Goal: Use online tool/utility: Utilize a website feature to perform a specific function

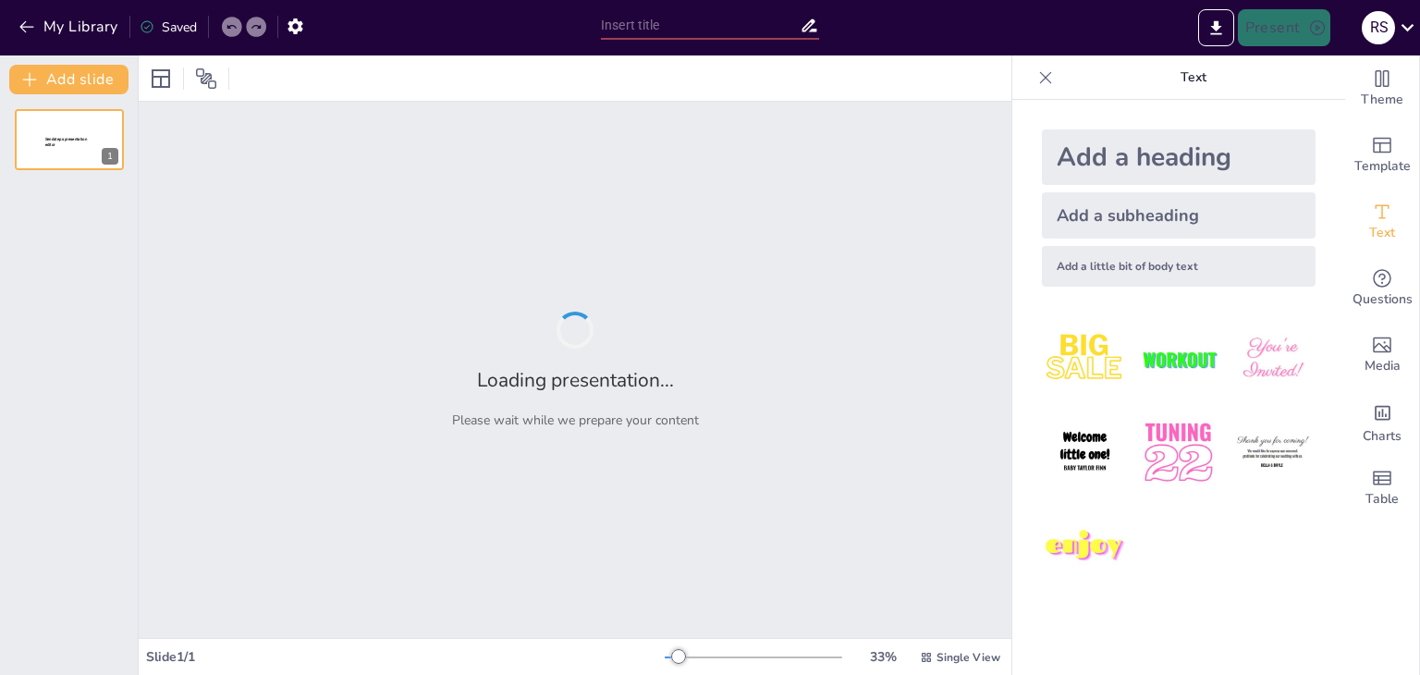
type input "Wawiyai Ultima: Sinergi Antara Alam dan Kemewahan"
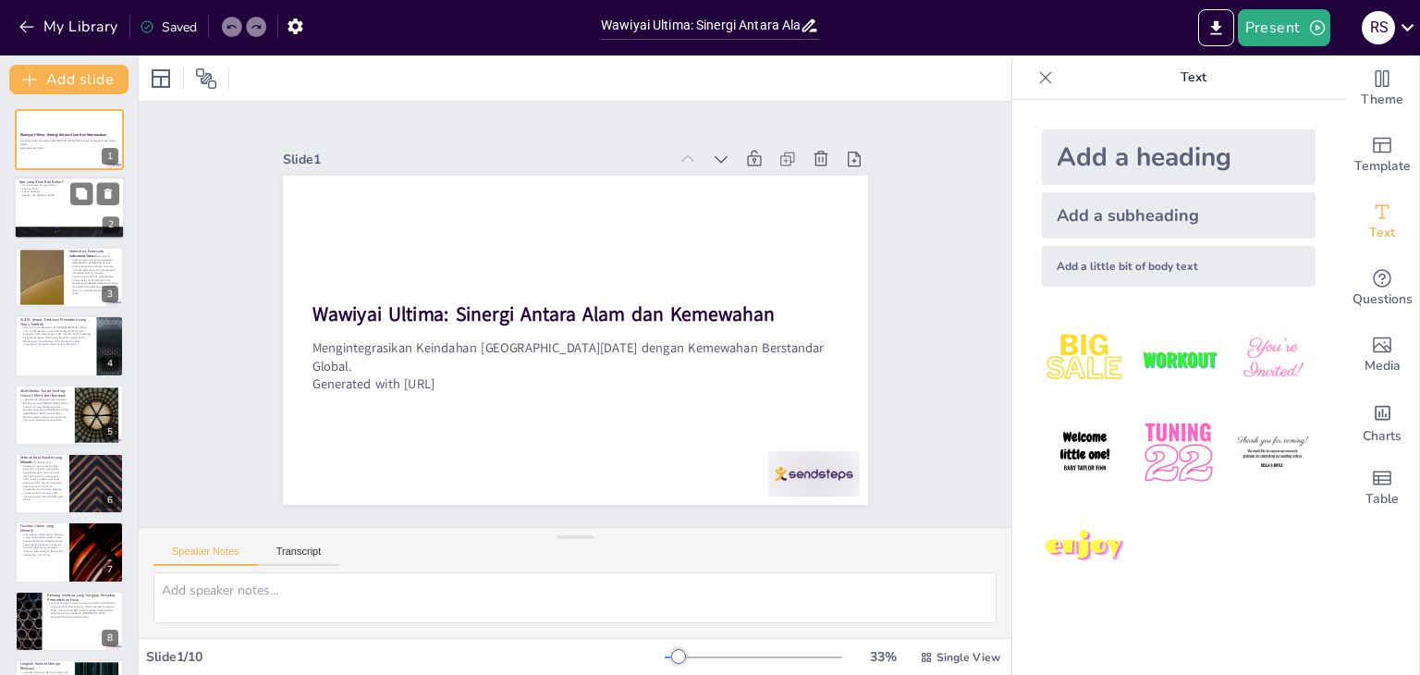
click at [74, 215] on div at bounding box center [69, 209] width 111 height 63
type textarea "Visi Wawiyai Ultima adalah untuk membangun destinasi terpadu premium yang mengg…"
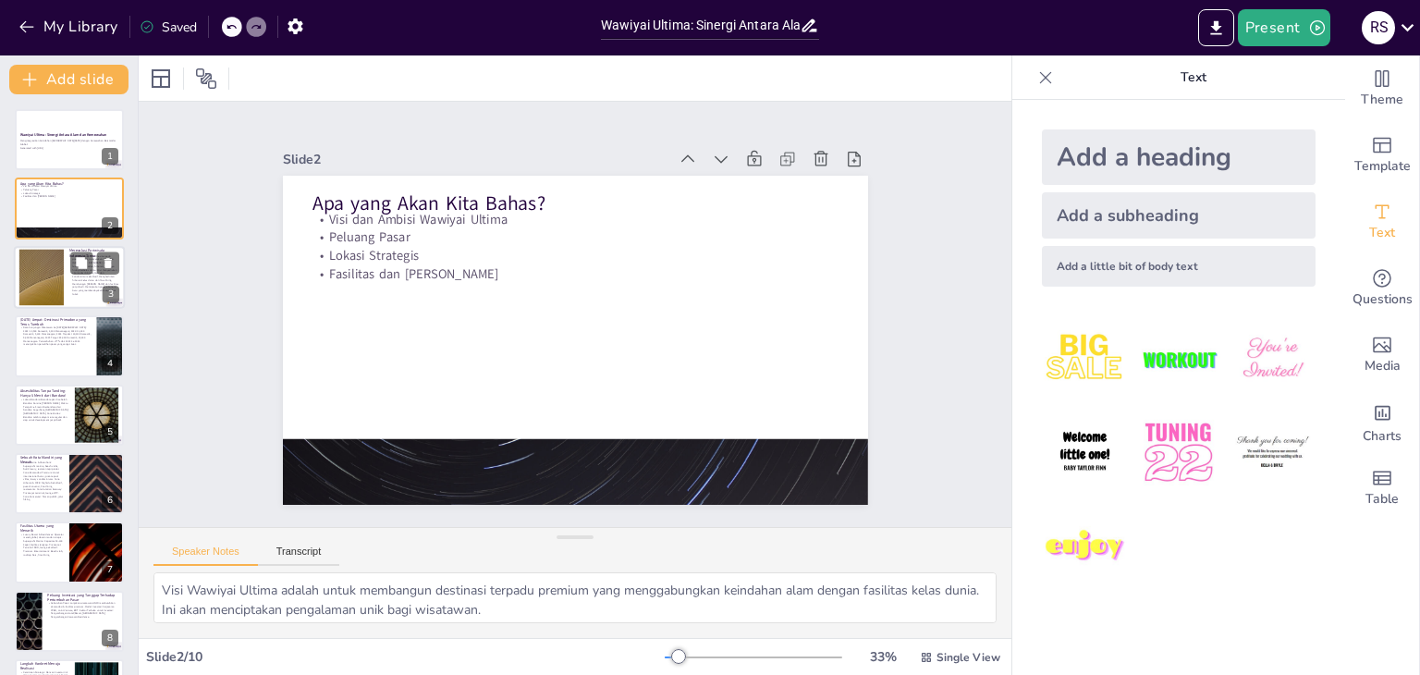
click at [59, 260] on div at bounding box center [42, 277] width 100 height 56
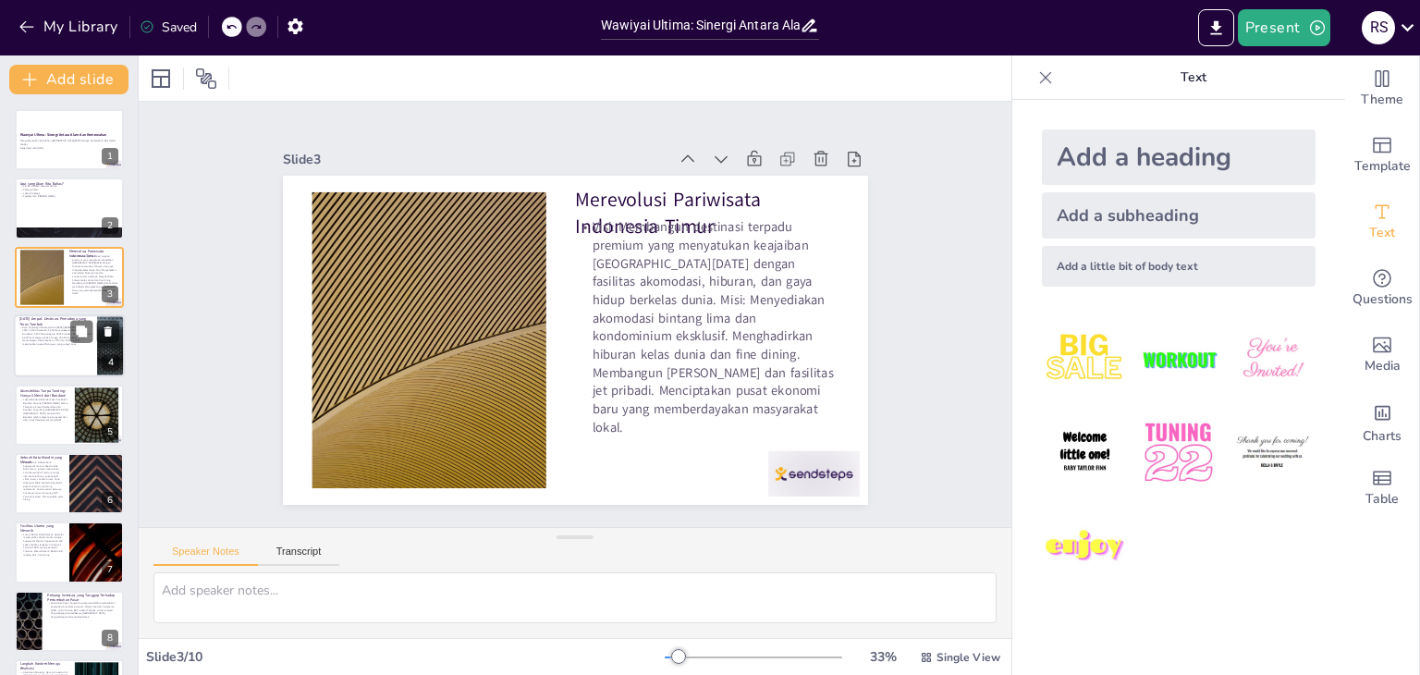
click at [65, 328] on p "Data Kunjungan Wisatawan ke [DATE][GEOGRAPHIC_DATA]: 2022: 12,500 Domestik, 2,2…" at bounding box center [55, 336] width 72 height 20
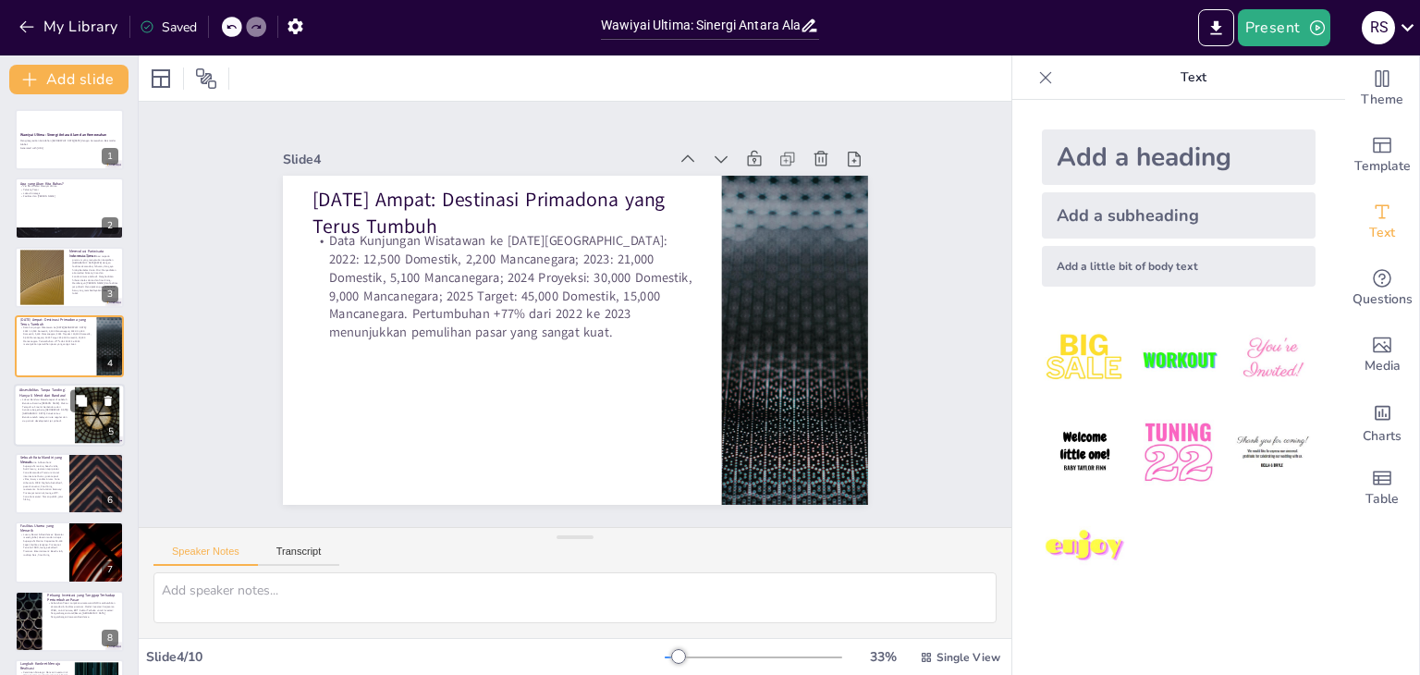
click at [58, 411] on p "Lokasi Bandara: Berada tepat di sebelah Bandara Domine [PERSON_NAME]. Waktu Tem…" at bounding box center [44, 410] width 50 height 24
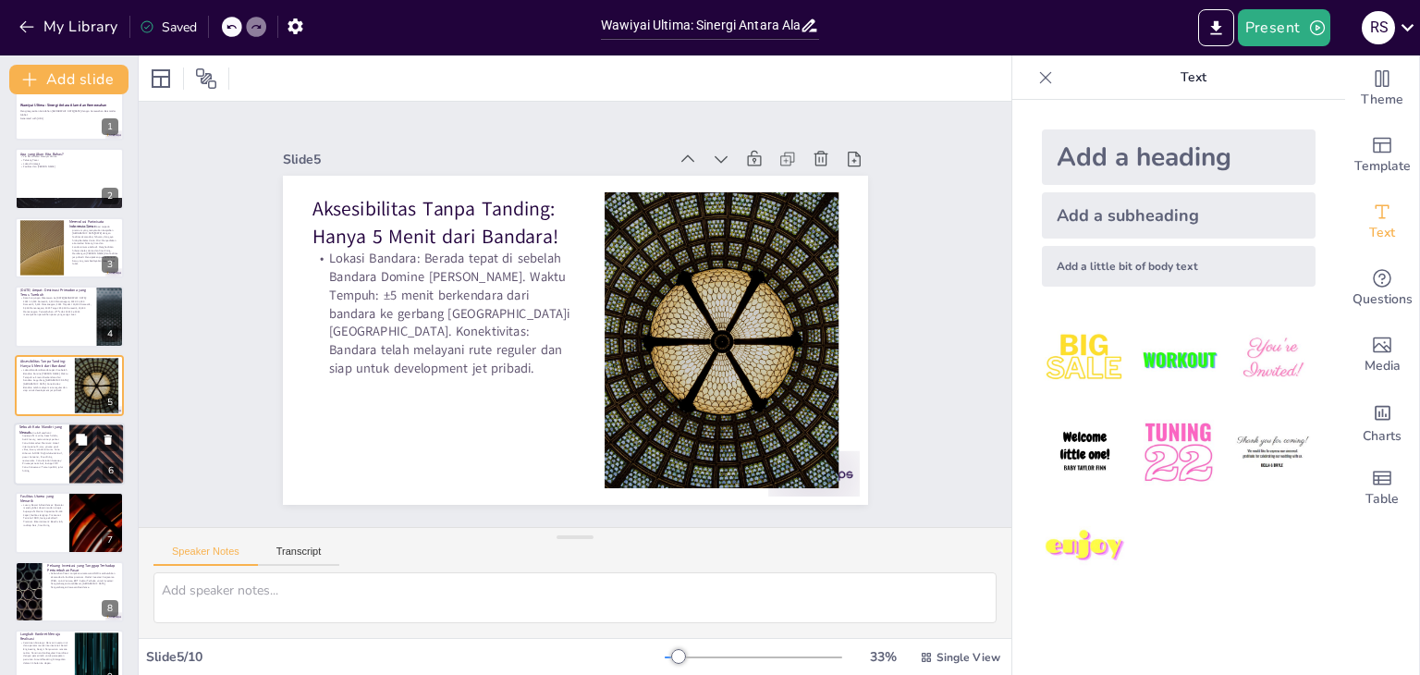
click at [51, 446] on p "Zona Marina & Waterfront: Superyacht marina, beach clubs, butik luxury, restora…" at bounding box center [41, 452] width 44 height 42
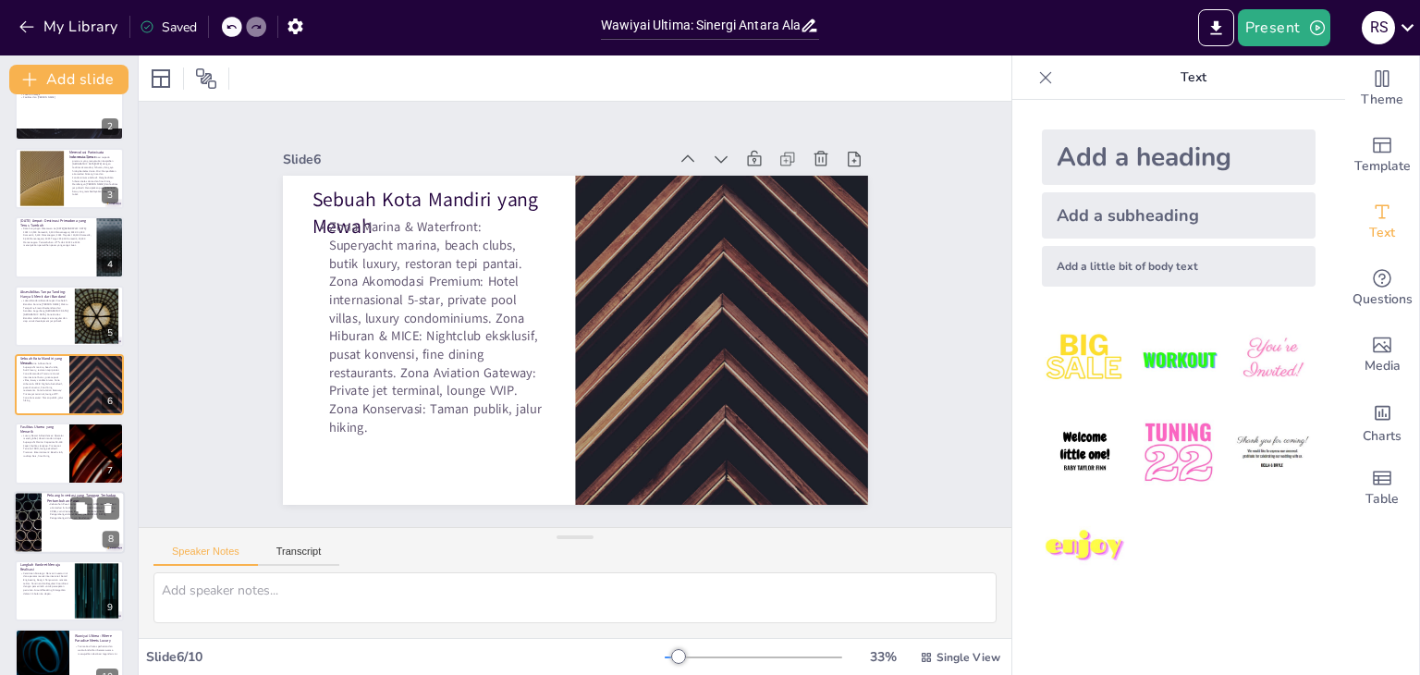
click at [58, 519] on div at bounding box center [69, 522] width 111 height 63
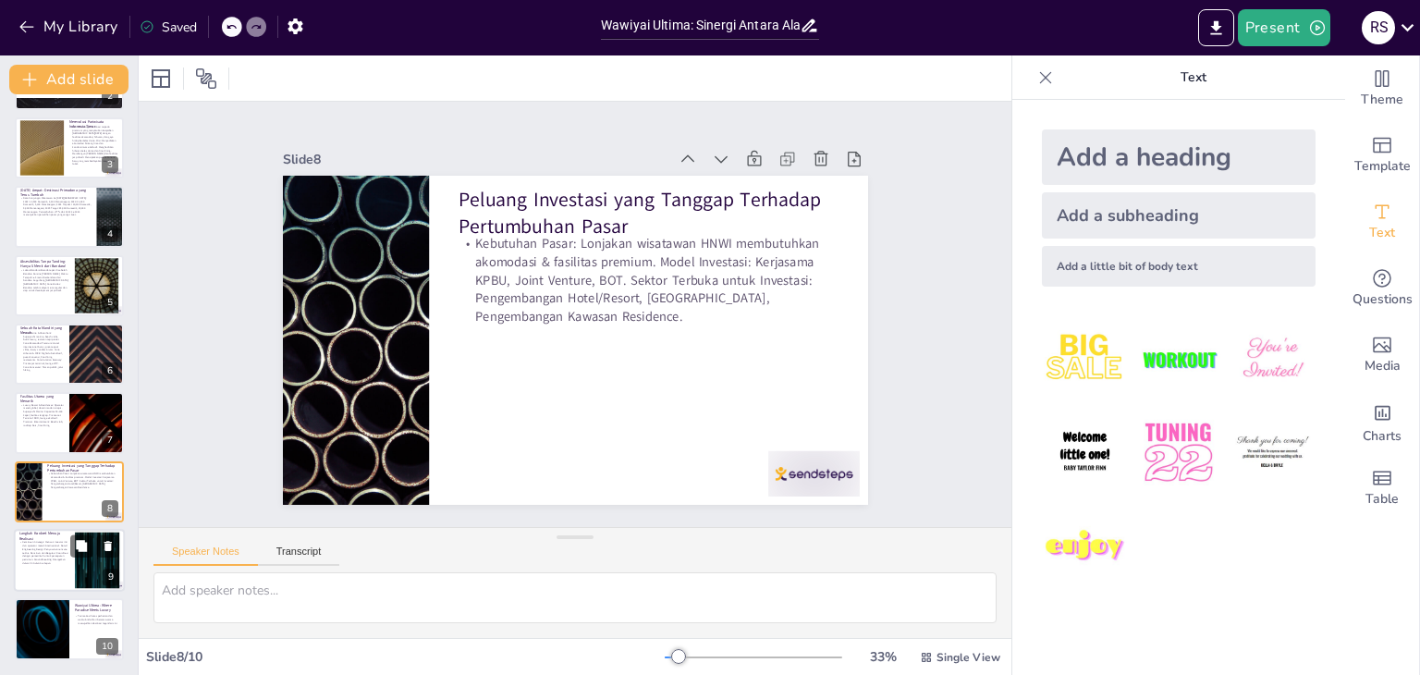
click at [49, 571] on div at bounding box center [69, 560] width 111 height 63
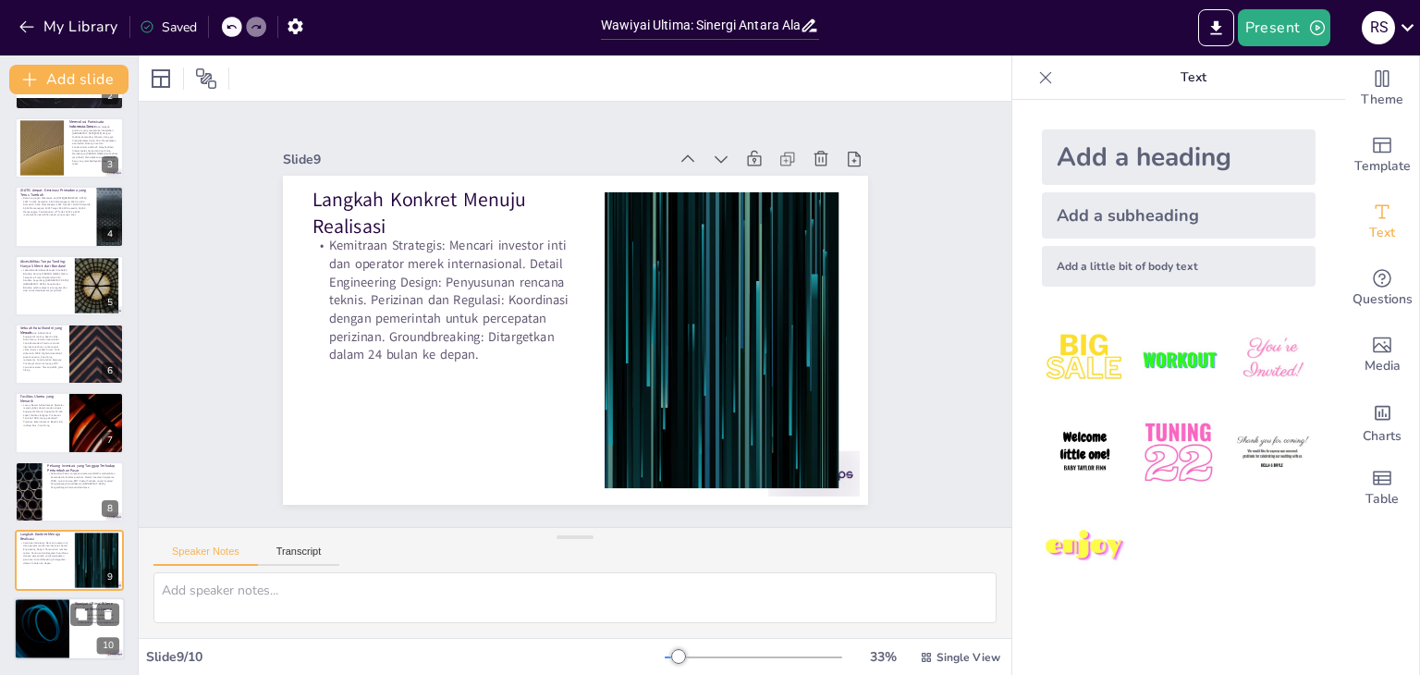
click at [102, 630] on div at bounding box center [69, 629] width 111 height 63
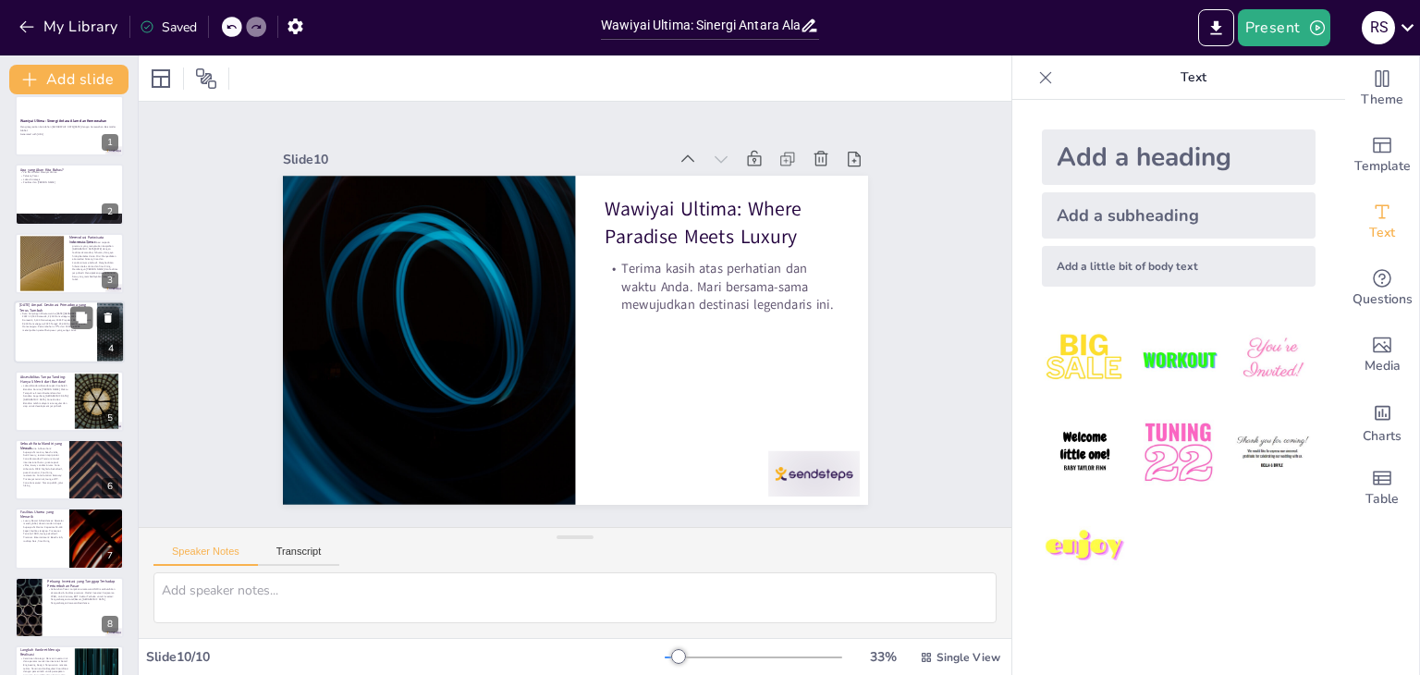
scroll to position [0, 0]
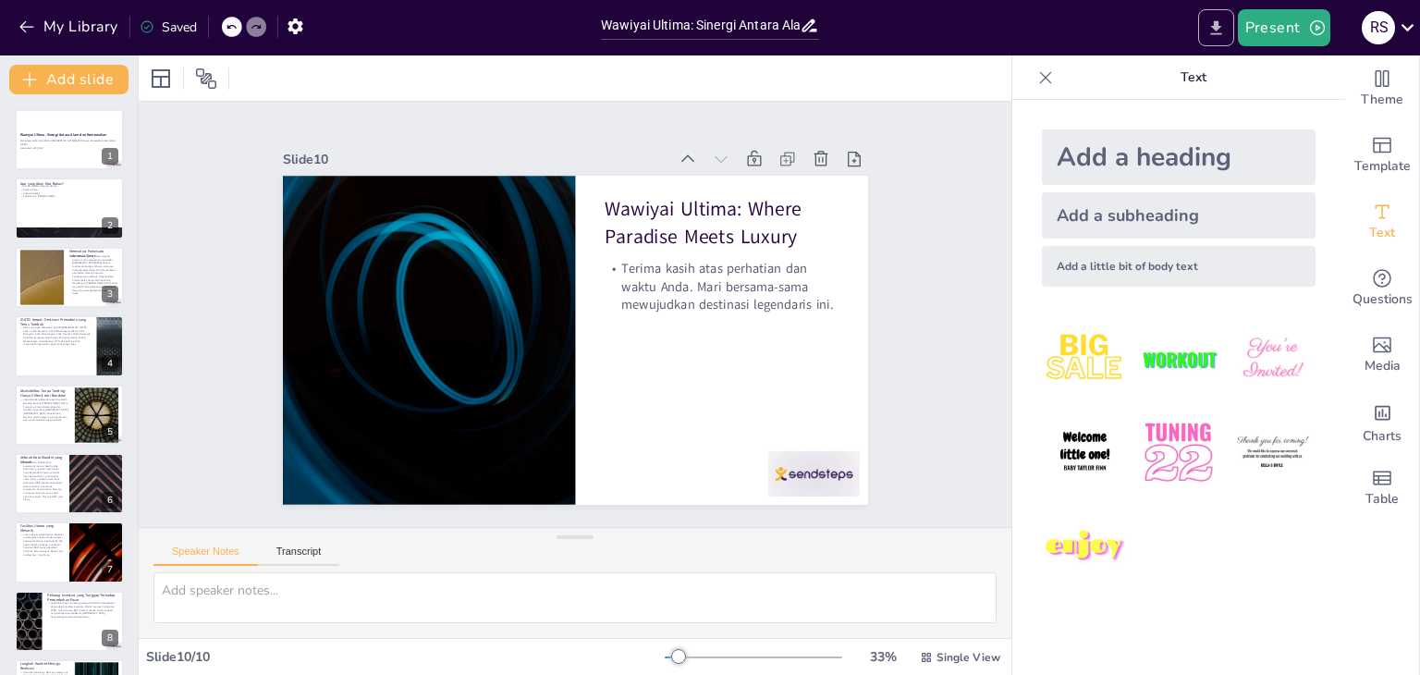
click at [1220, 28] on icon "Export to PowerPoint" at bounding box center [1216, 27] width 11 height 14
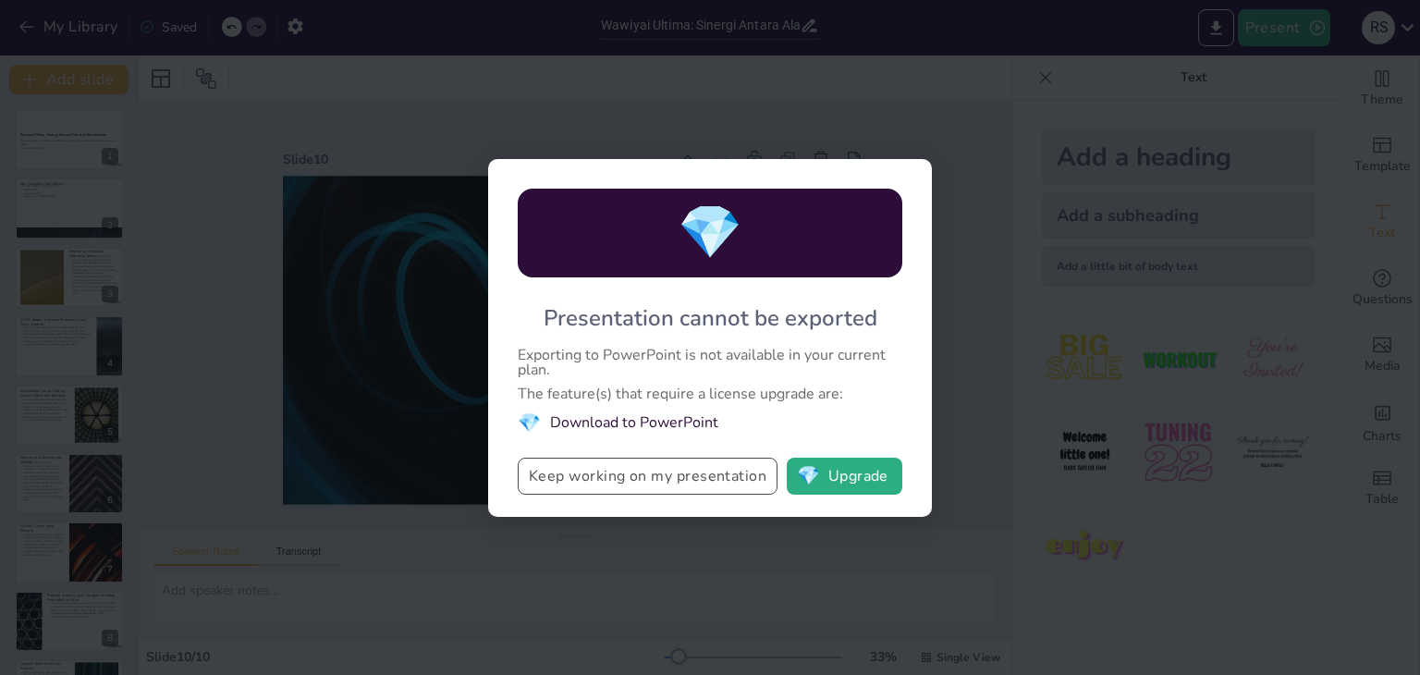
click at [725, 486] on button "Keep working on my presentation" at bounding box center [648, 476] width 260 height 37
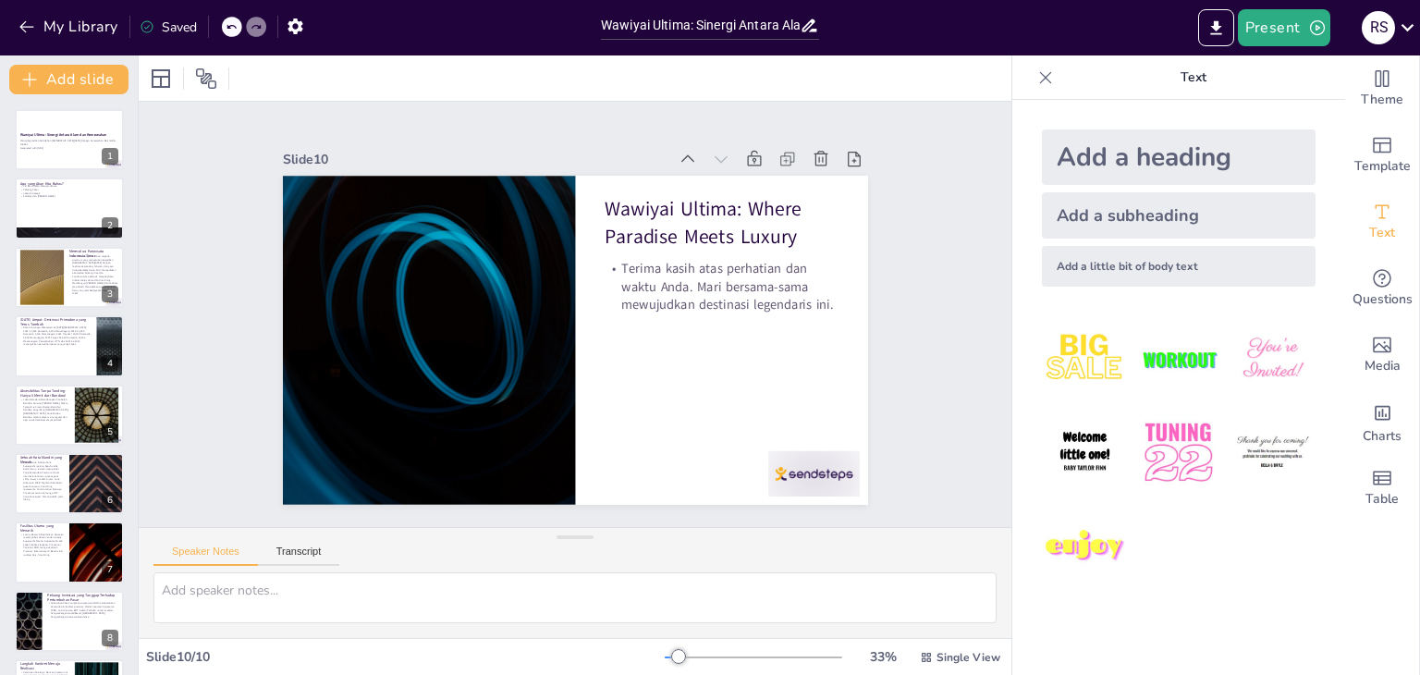
click at [171, 24] on div "Saved" at bounding box center [168, 27] width 57 height 18
click at [1275, 36] on button "Present" at bounding box center [1284, 27] width 92 height 37
click at [1407, 24] on div at bounding box center [710, 337] width 1420 height 675
click at [1407, 24] on icon at bounding box center [1407, 27] width 25 height 25
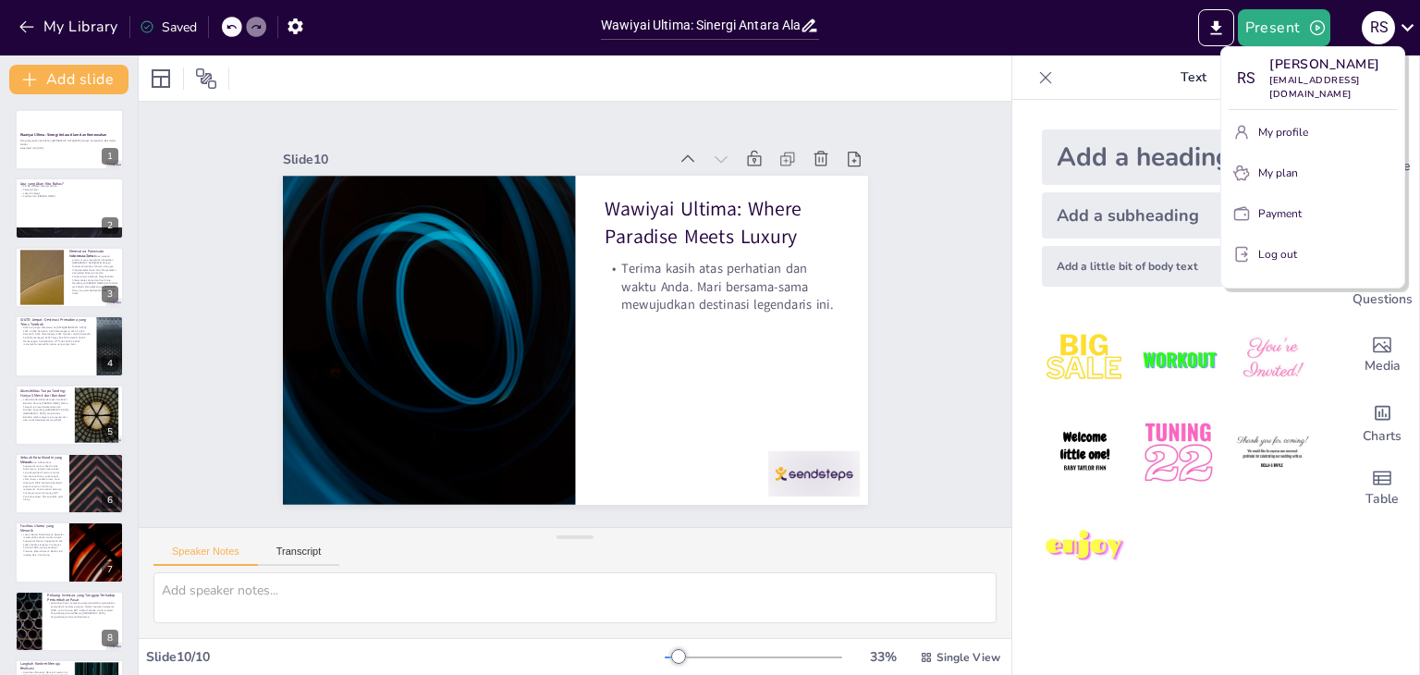
click at [178, 23] on div at bounding box center [710, 337] width 1420 height 675
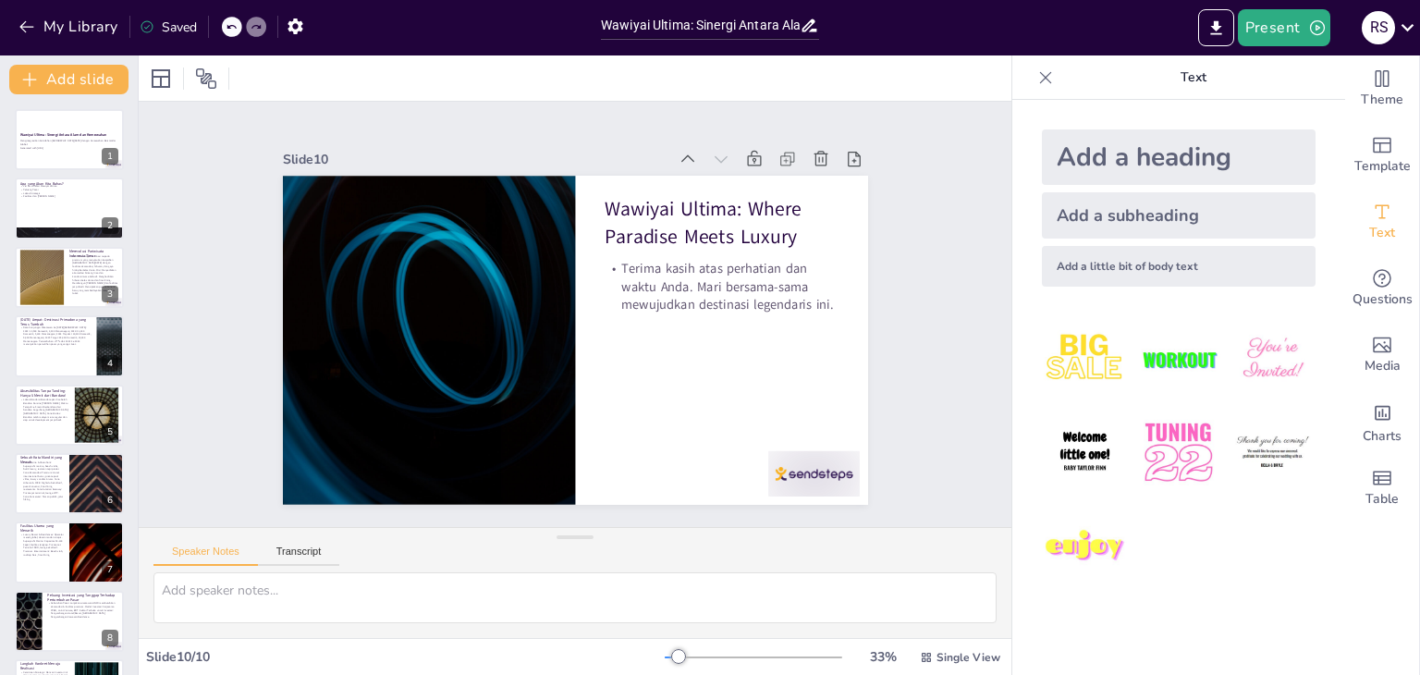
click at [160, 34] on div "Saved" at bounding box center [168, 27] width 57 height 18
click at [55, 627] on div at bounding box center [69, 621] width 111 height 63
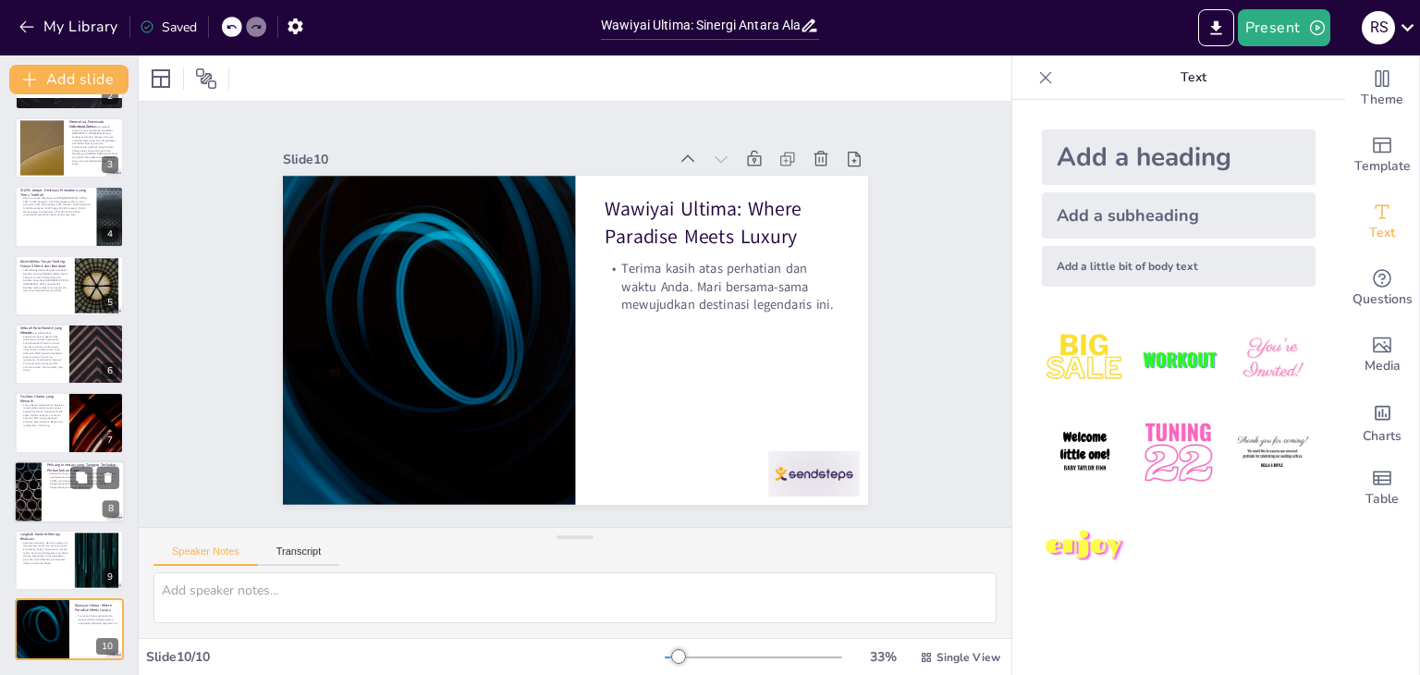
click at [55, 627] on div at bounding box center [42, 628] width 109 height 61
click at [52, 513] on div at bounding box center [69, 492] width 111 height 63
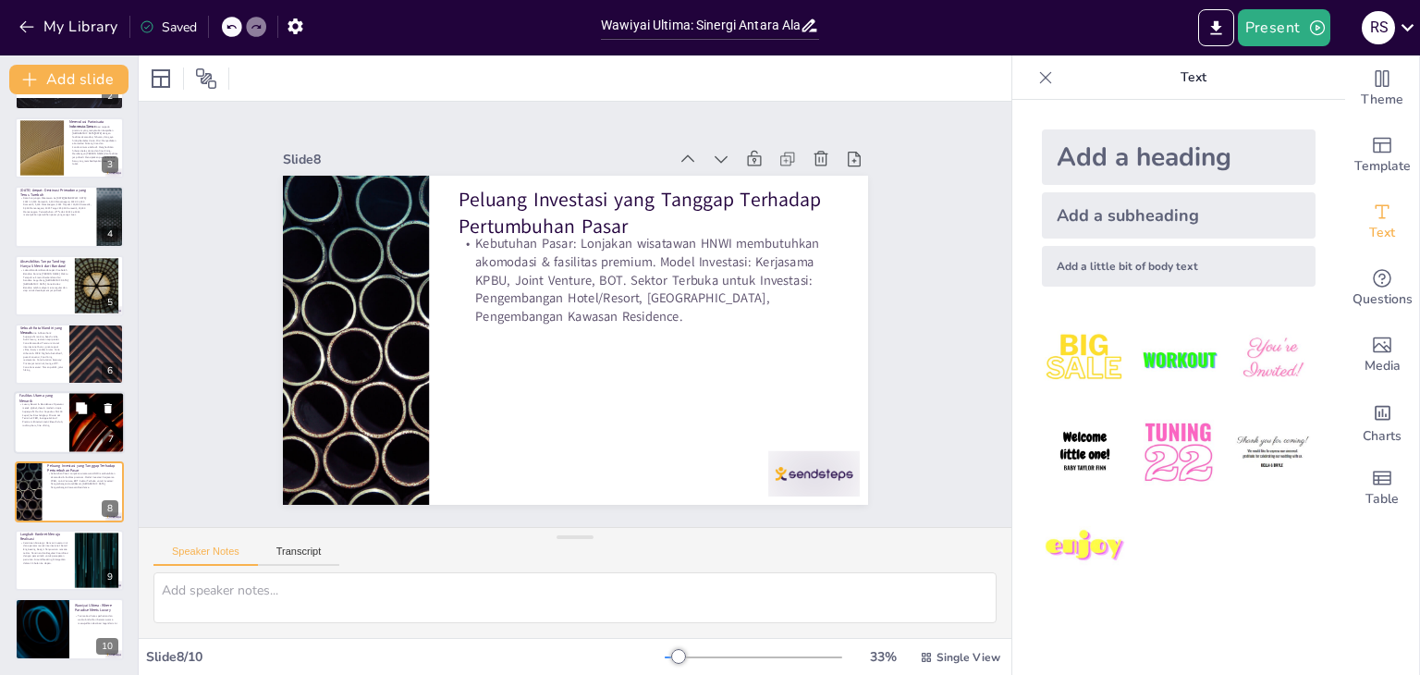
click at [69, 438] on div at bounding box center [97, 423] width 111 height 63
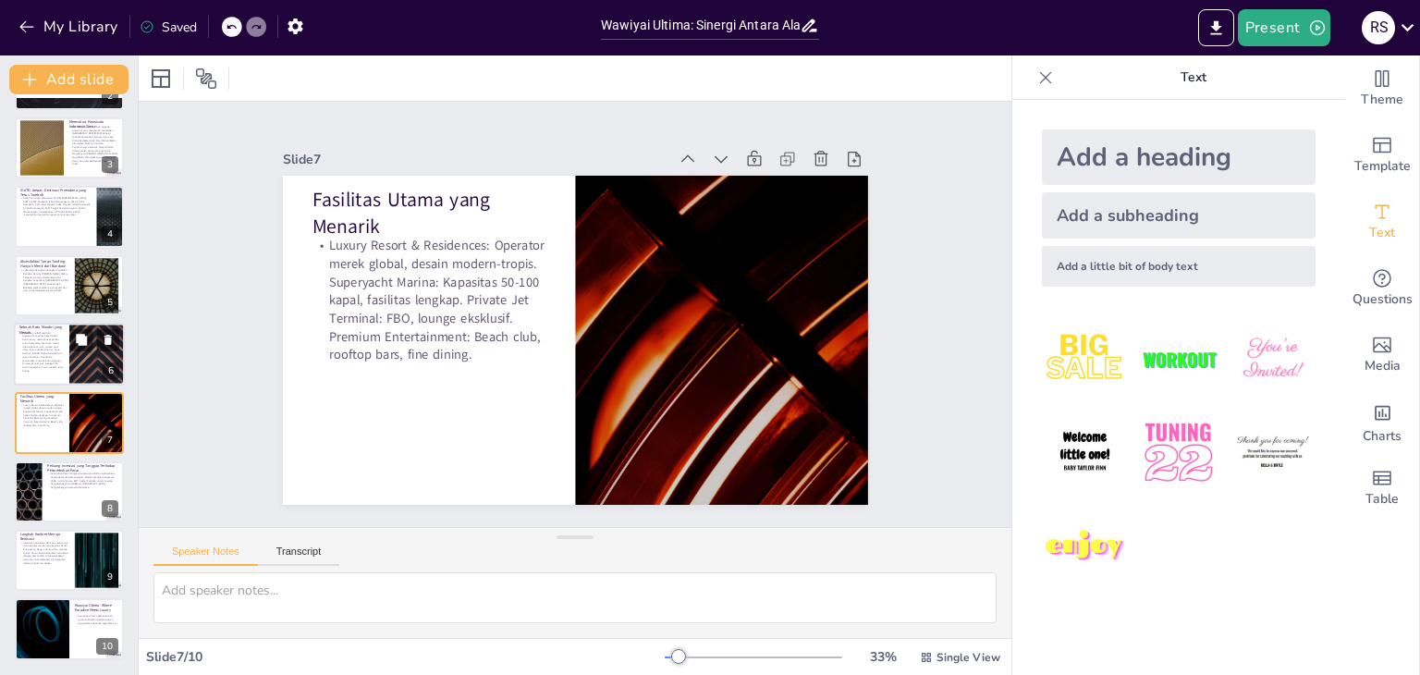
click at [59, 368] on p "Zona Marina & Waterfront: Superyacht marina, beach clubs, butik luxury, restora…" at bounding box center [41, 352] width 44 height 42
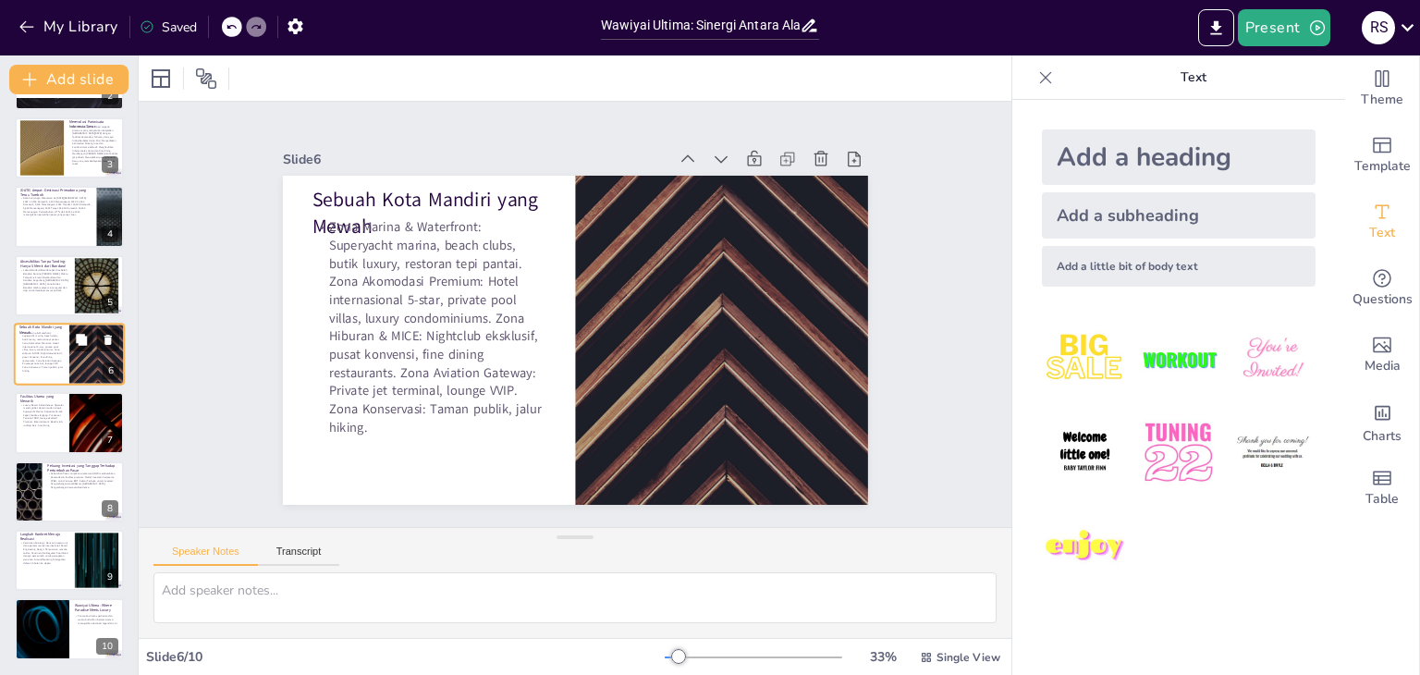
scroll to position [99, 0]
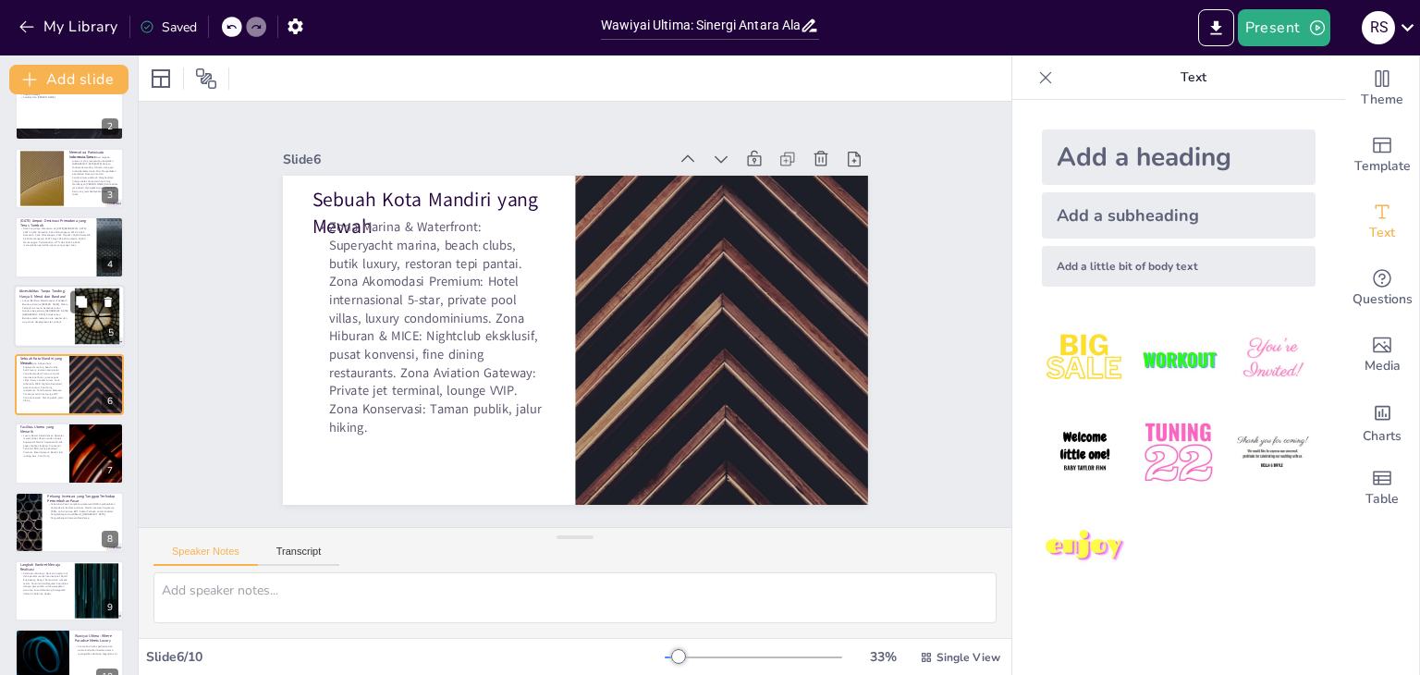
click at [56, 319] on p "Lokasi Bandara: Berada tepat di sebelah Bandara Domine [PERSON_NAME]. Waktu Tem…" at bounding box center [44, 311] width 50 height 24
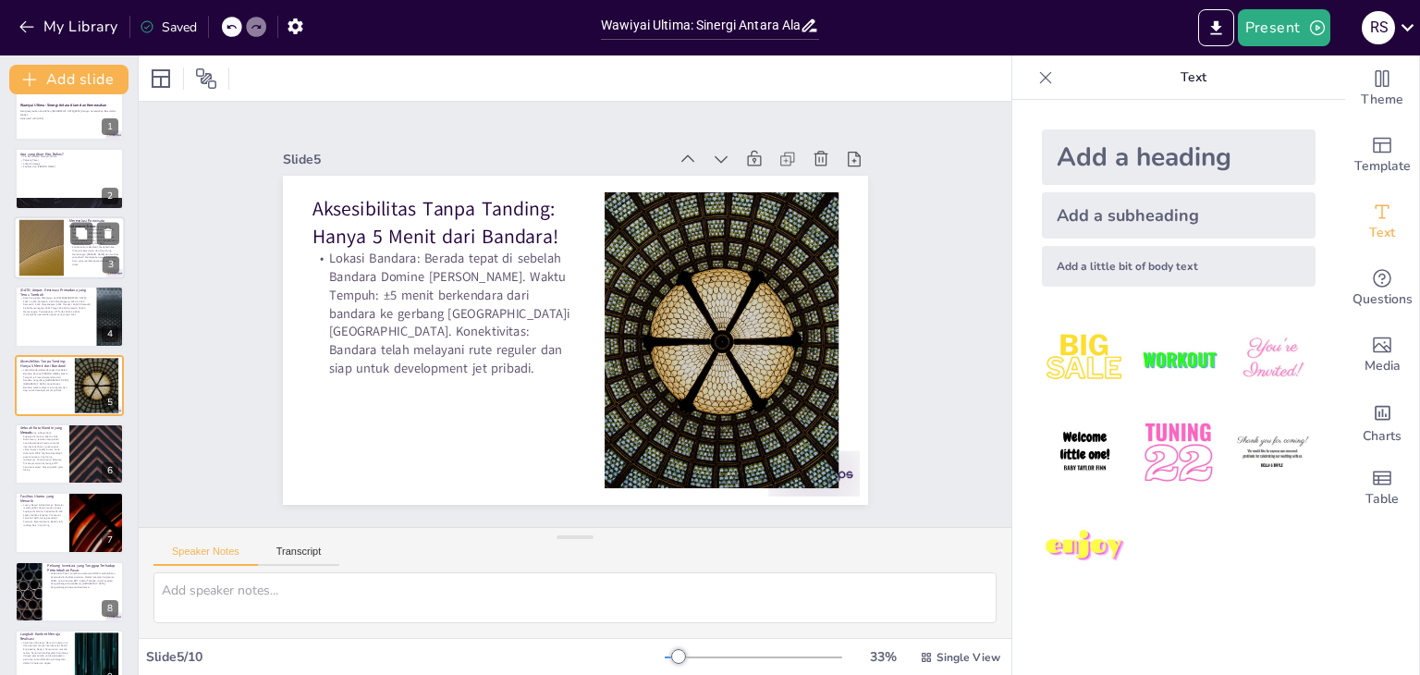
click at [44, 267] on div at bounding box center [42, 247] width 100 height 56
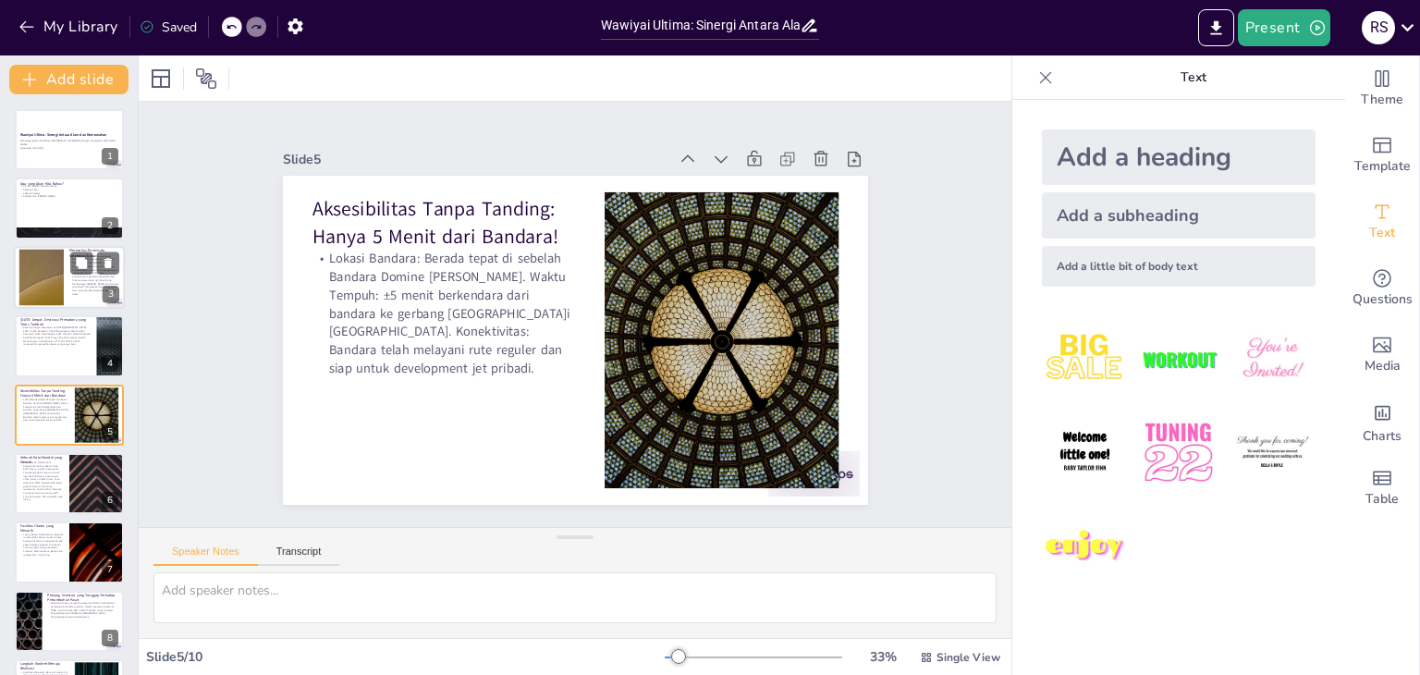
click at [44, 267] on div at bounding box center [42, 277] width 100 height 56
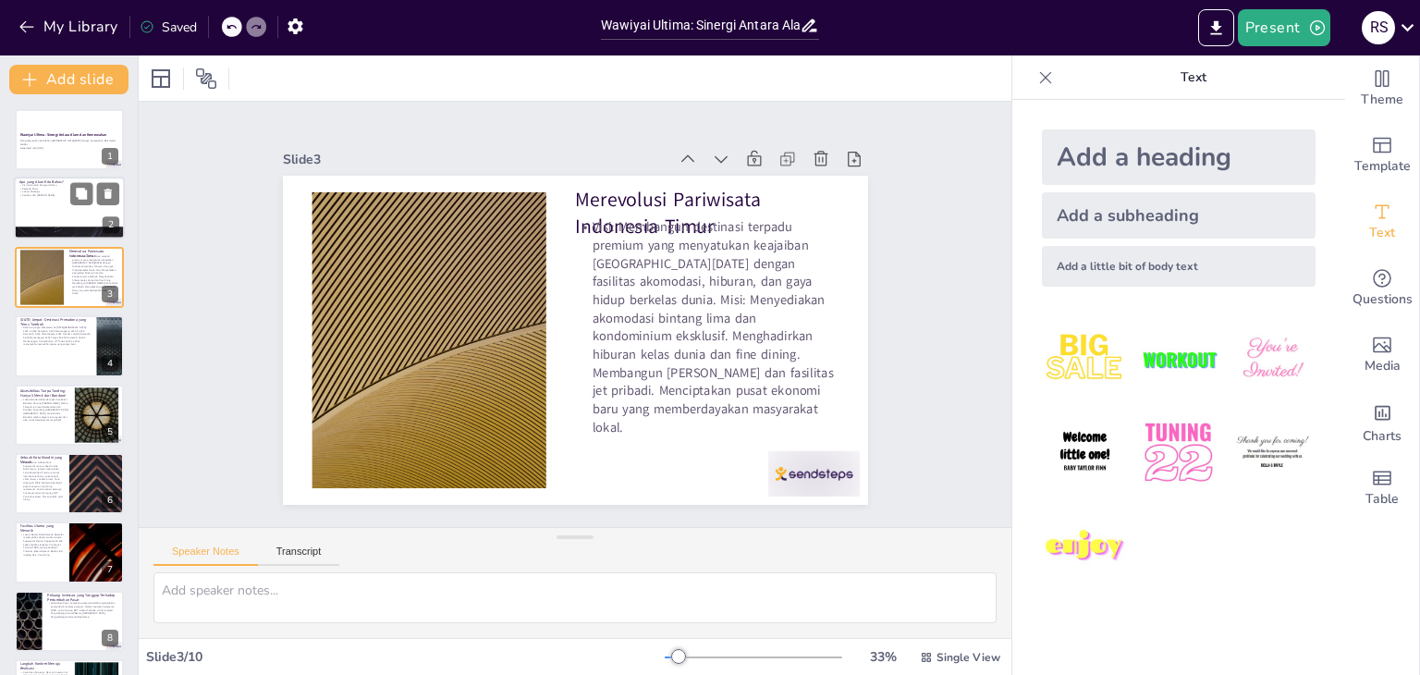
click at [38, 220] on div at bounding box center [69, 209] width 111 height 63
type textarea "Visi Wawiyai Ultima adalah untuk membangun destinasi terpadu premium yang mengg…"
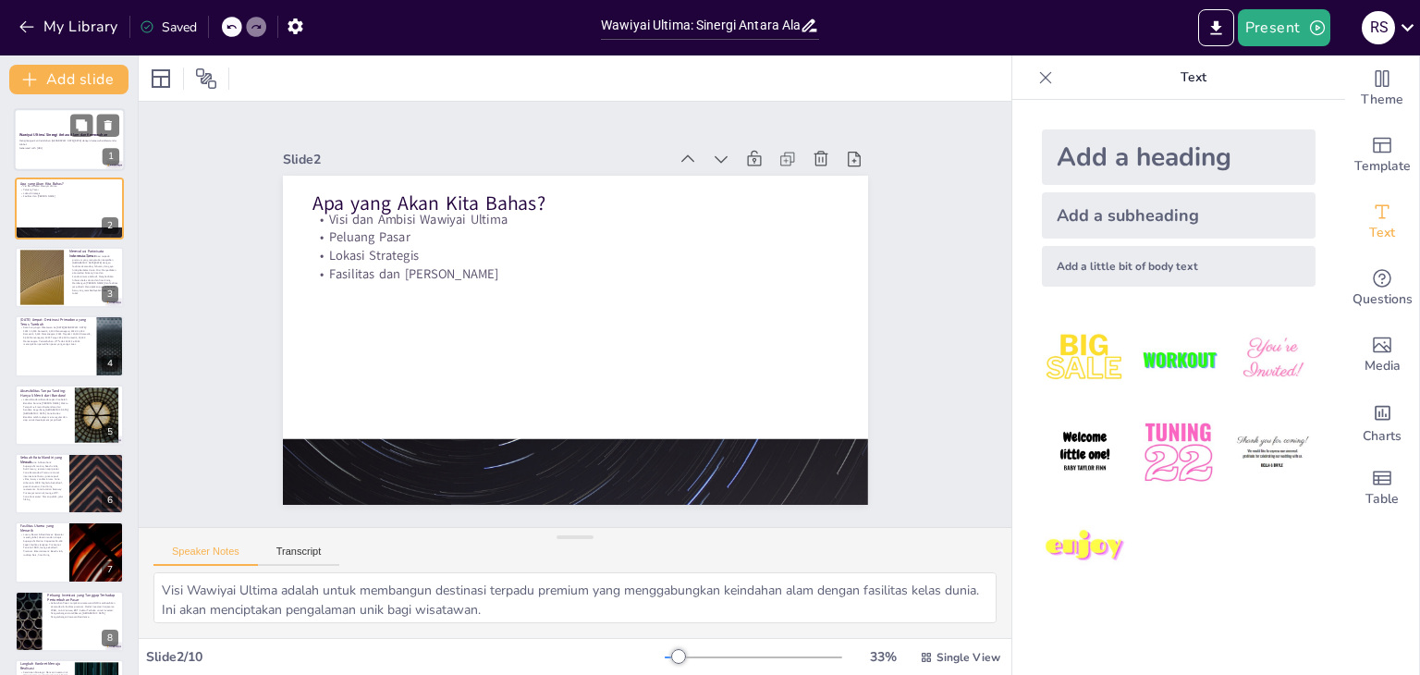
click at [46, 168] on div at bounding box center [69, 139] width 111 height 63
